Goal: Information Seeking & Learning: Learn about a topic

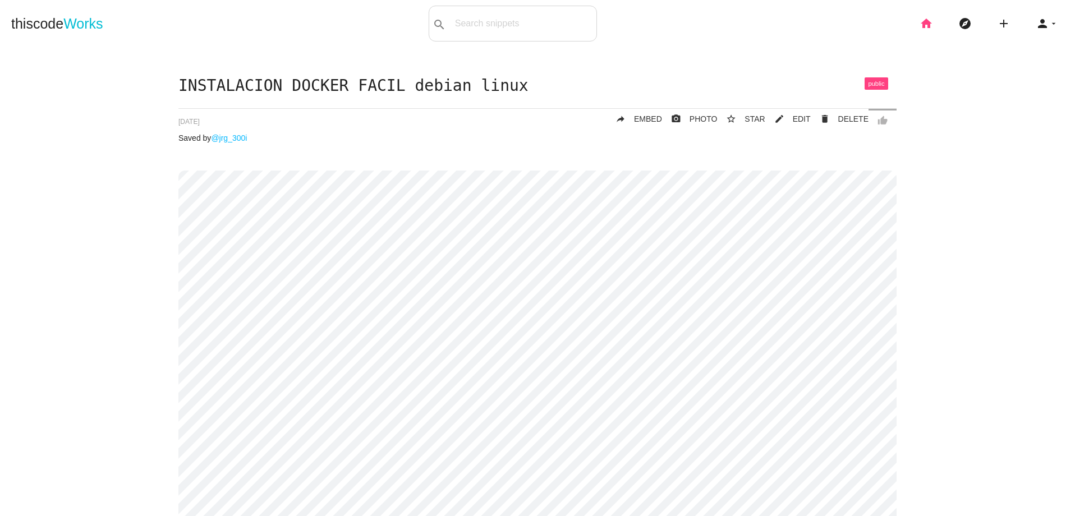
click at [920, 30] on icon "home" at bounding box center [925, 24] width 13 height 36
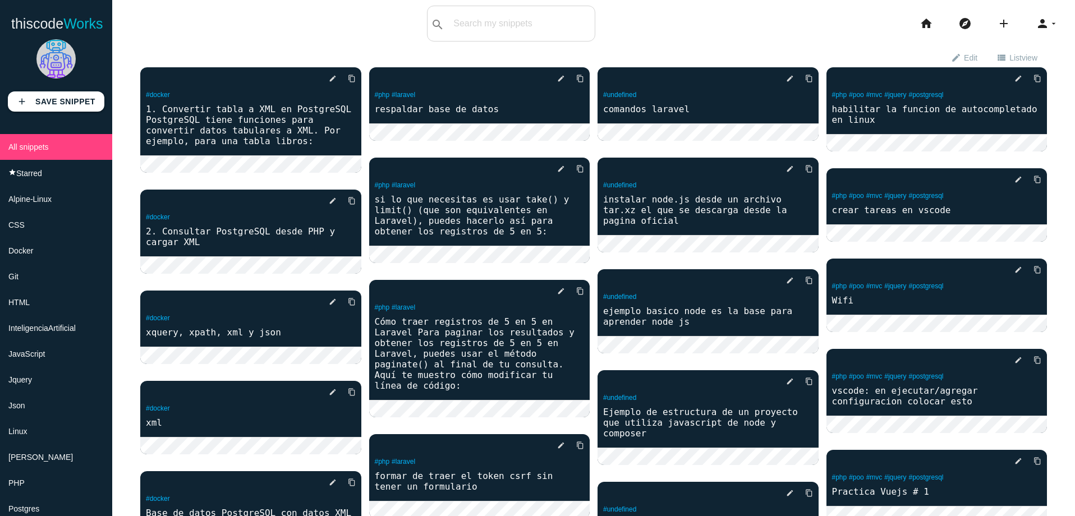
click at [71, 470] on li "PHP" at bounding box center [56, 483] width 112 height 26
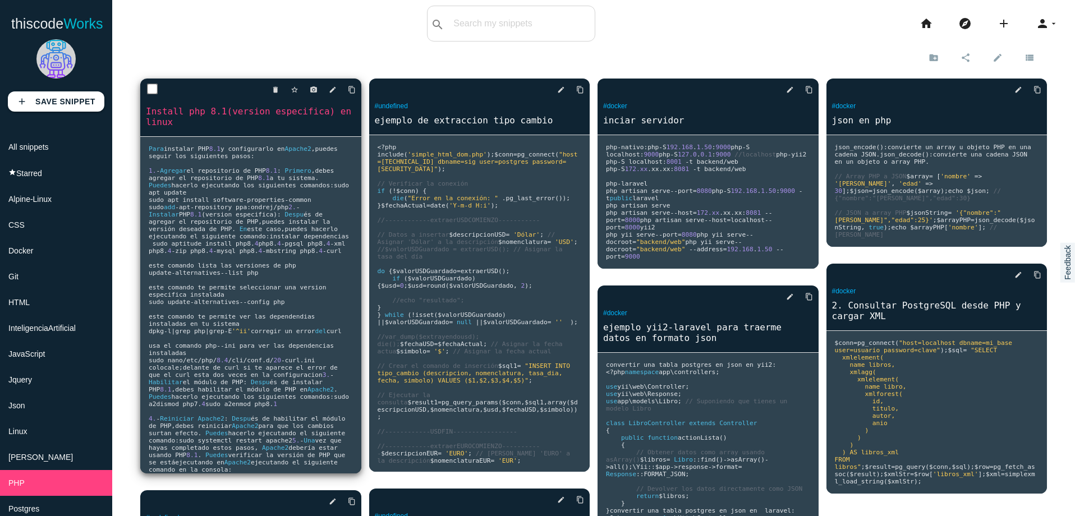
scroll to position [67, 0]
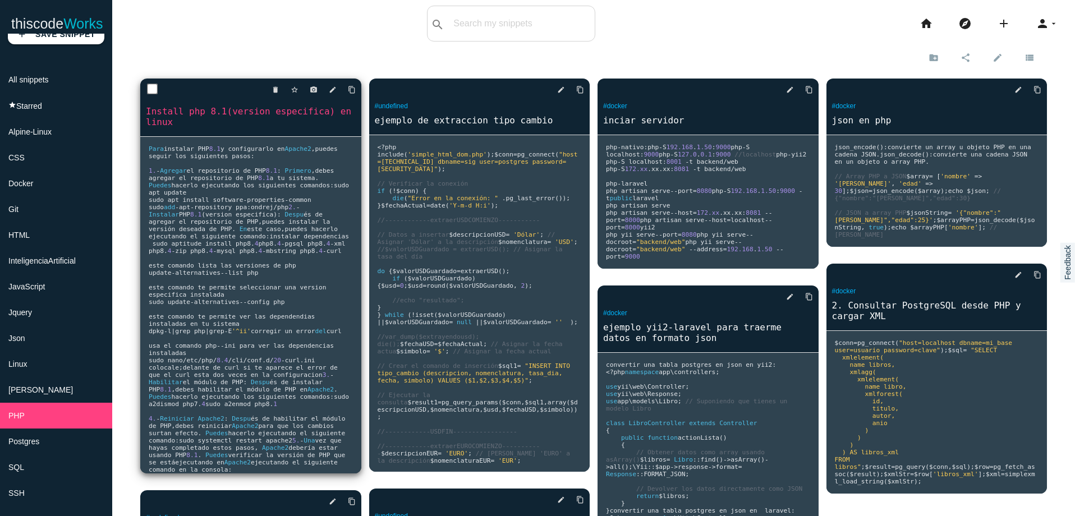
click at [300, 311] on pre "Para instalar PHP 8.1 y configurarlo en Apache2 , puedes seguir los siguientes …" at bounding box center [250, 305] width 221 height 337
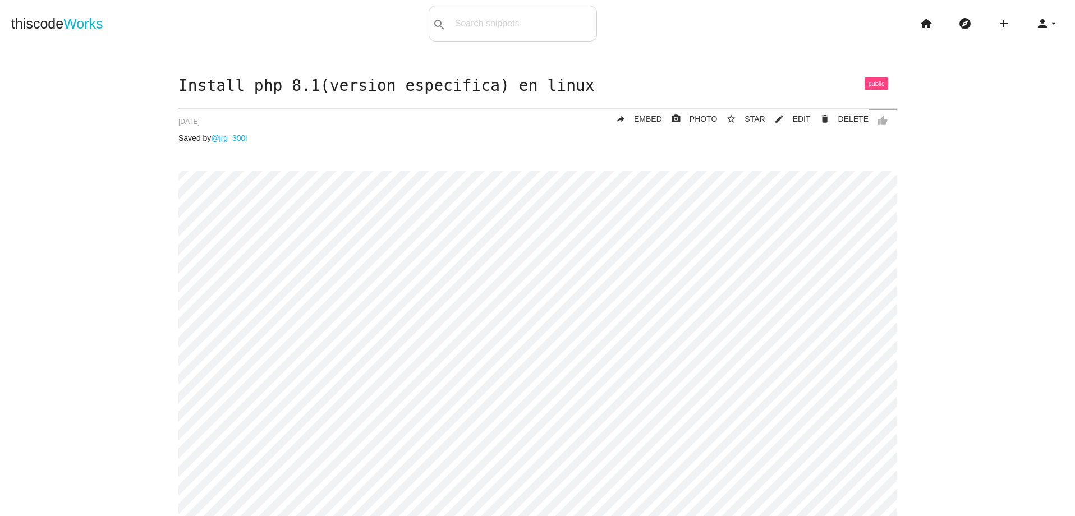
click at [139, 79] on div "Install php 8.1(version especifica) en linux thumb_up delete DELETE mode_edit E…" at bounding box center [537, 416] width 1052 height 679
